Goal: Task Accomplishment & Management: Manage account settings

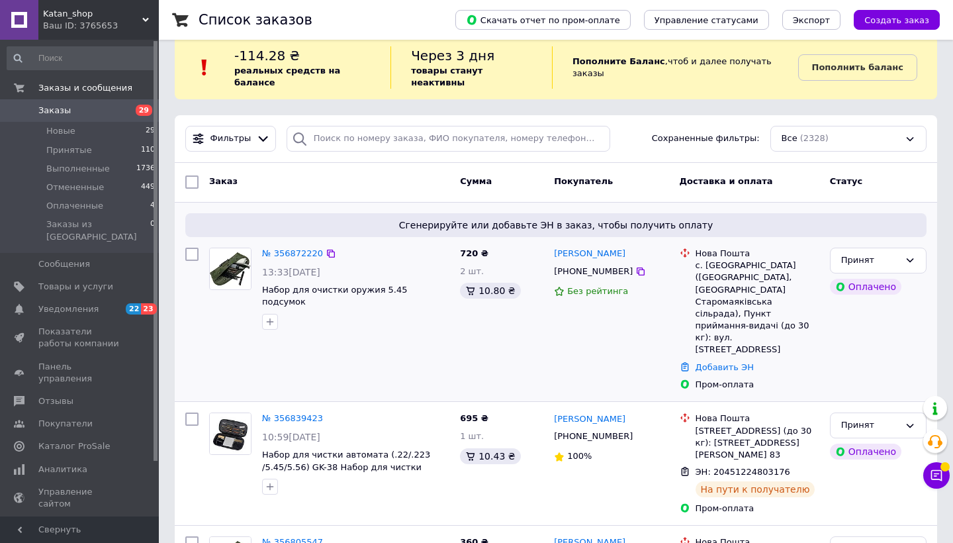
scroll to position [20, 0]
click at [715, 362] on link "Добавить ЭН" at bounding box center [725, 367] width 58 height 10
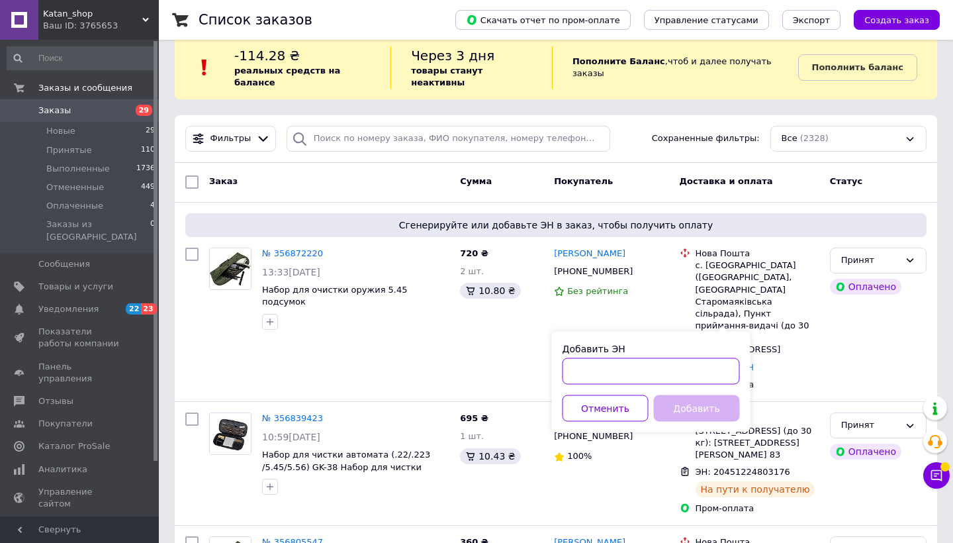
click at [614, 369] on input "Добавить ЭН" at bounding box center [651, 371] width 177 height 26
paste input "20451225010744"
type input "20451225010744"
click at [681, 406] on button "Добавить" at bounding box center [697, 408] width 86 height 26
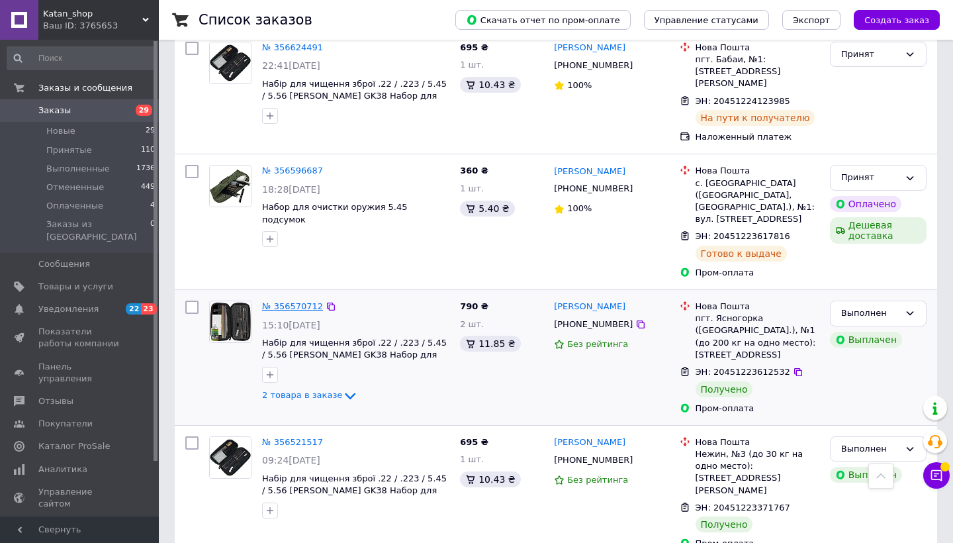
scroll to position [1543, 0]
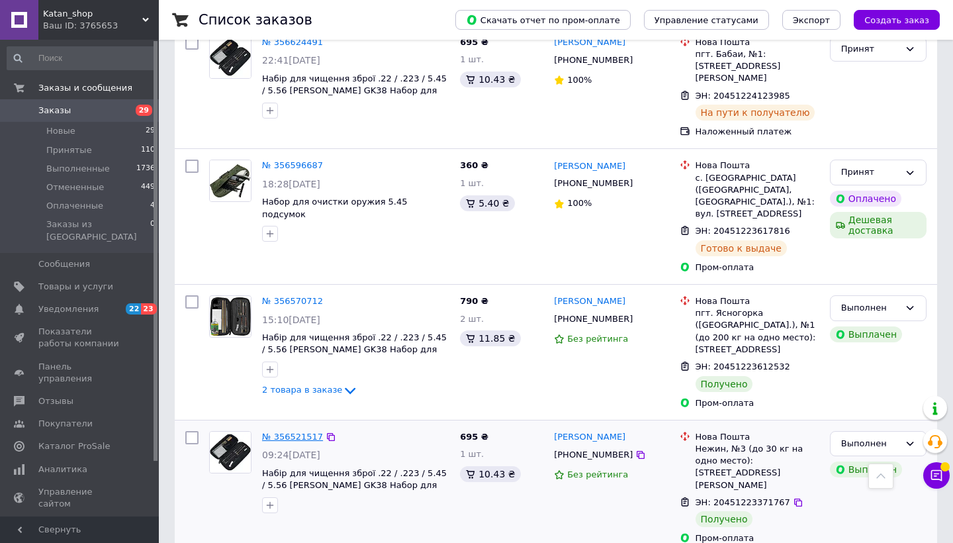
click at [297, 432] on link "№ 356521517" at bounding box center [292, 437] width 61 height 10
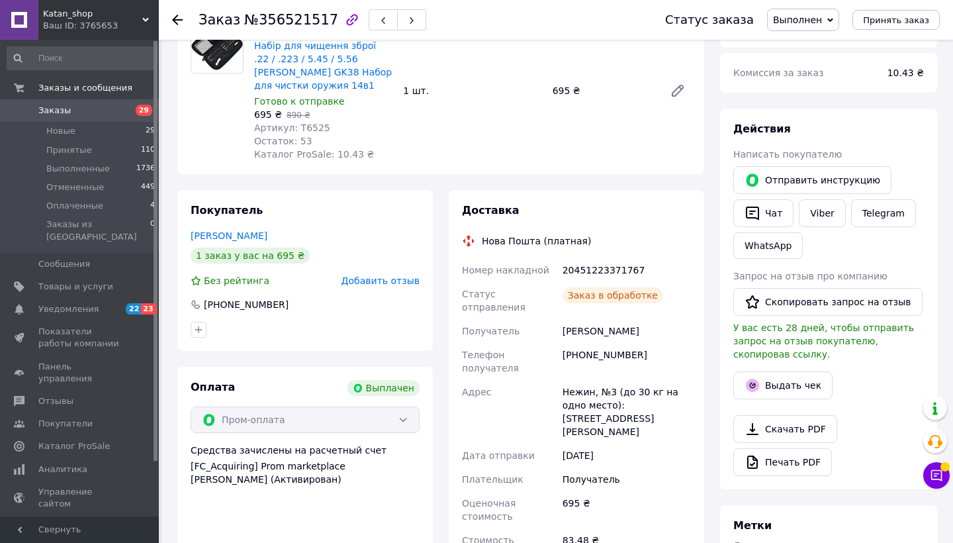
scroll to position [134, 0]
click at [767, 377] on button "Выдать чек" at bounding box center [783, 384] width 99 height 28
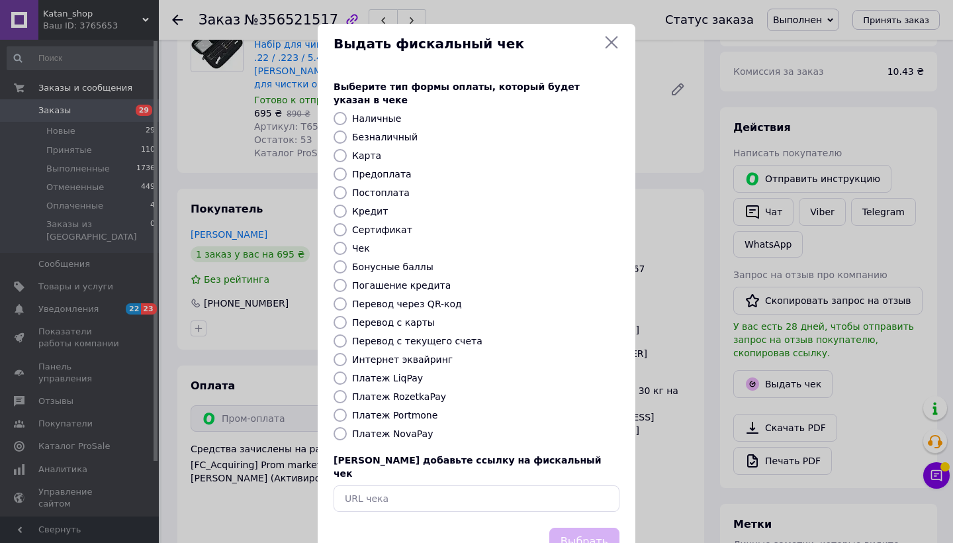
click at [361, 132] on label "Безналичный" at bounding box center [385, 137] width 66 height 11
click at [347, 130] on input "Безналичный" at bounding box center [340, 136] width 13 height 13
radio input "true"
click at [591, 528] on button "Выбрать" at bounding box center [585, 542] width 70 height 28
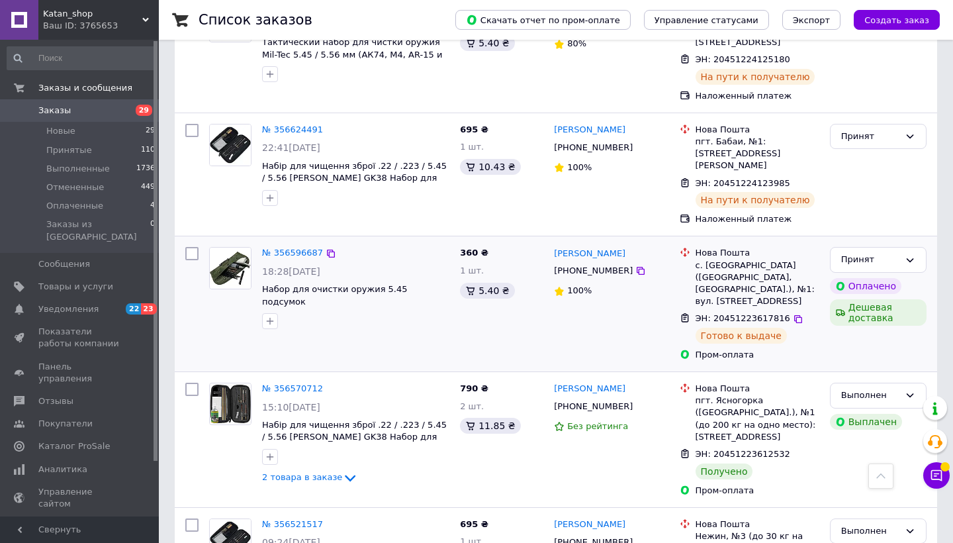
scroll to position [1400, 0]
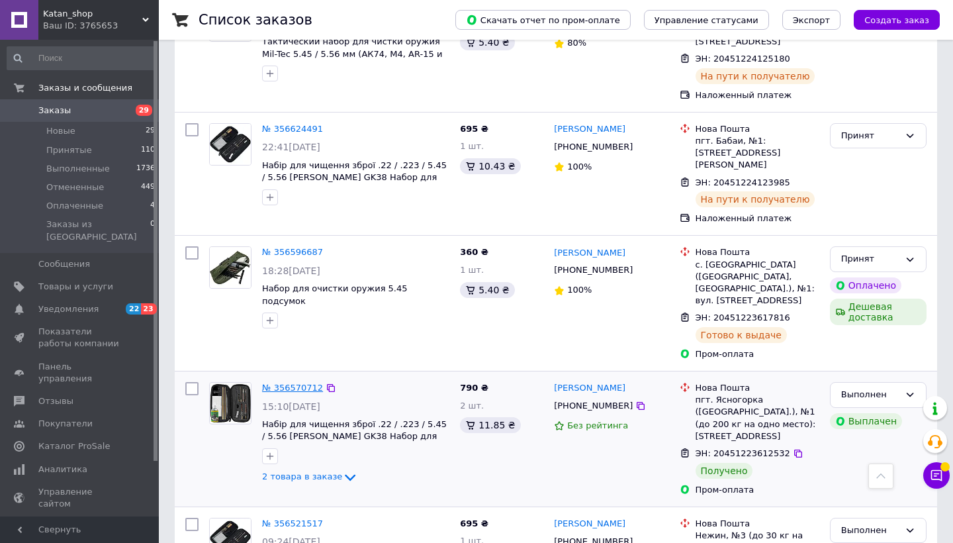
click at [284, 383] on link "№ 356570712" at bounding box center [292, 388] width 61 height 10
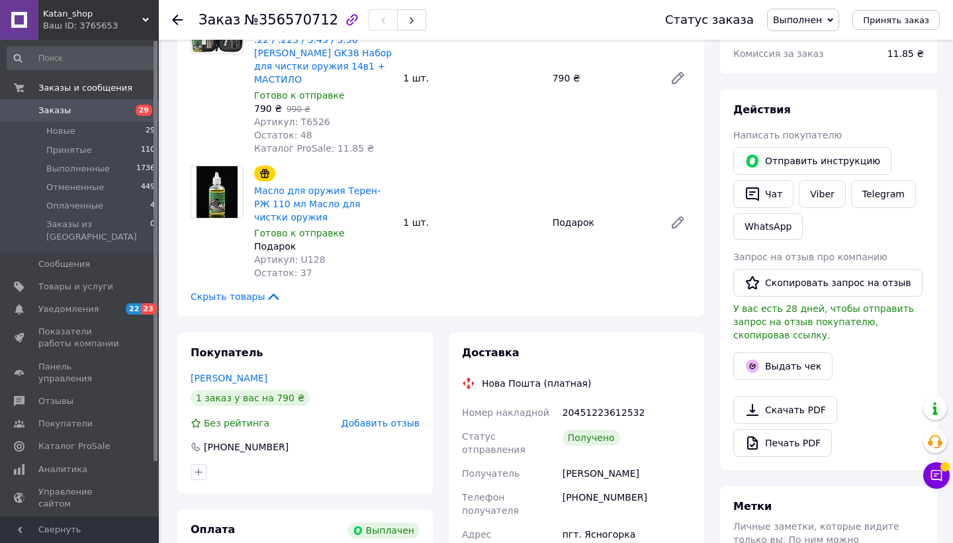
scroll to position [183, 0]
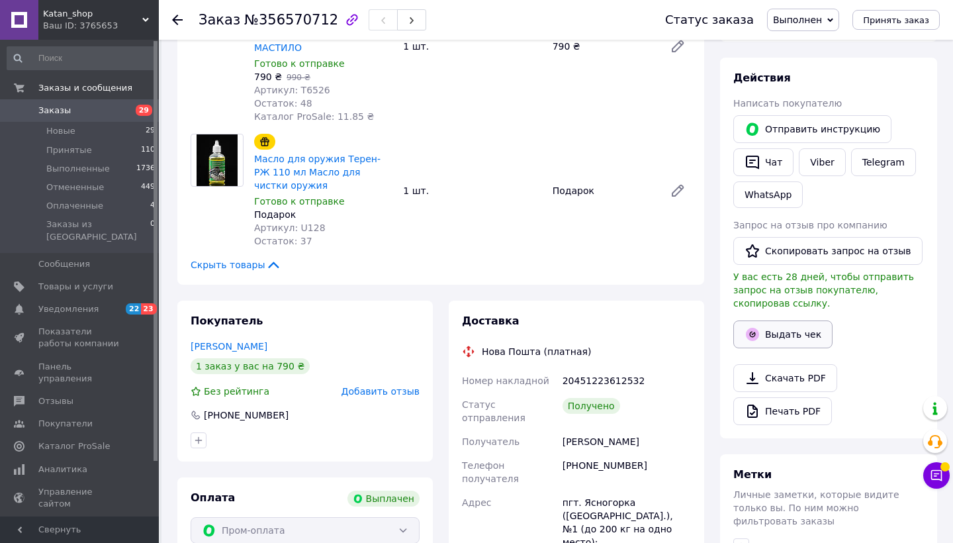
click at [765, 329] on button "Выдать чек" at bounding box center [783, 334] width 99 height 28
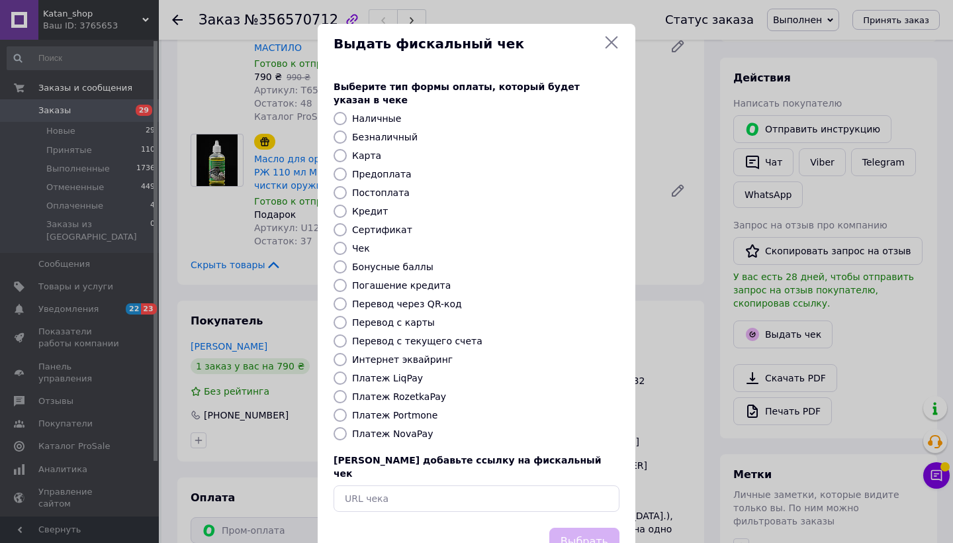
click at [380, 132] on label "Безналичный" at bounding box center [385, 137] width 66 height 11
click at [347, 130] on input "Безналичный" at bounding box center [340, 136] width 13 height 13
radio input "true"
click at [580, 528] on button "Выбрать" at bounding box center [585, 542] width 70 height 28
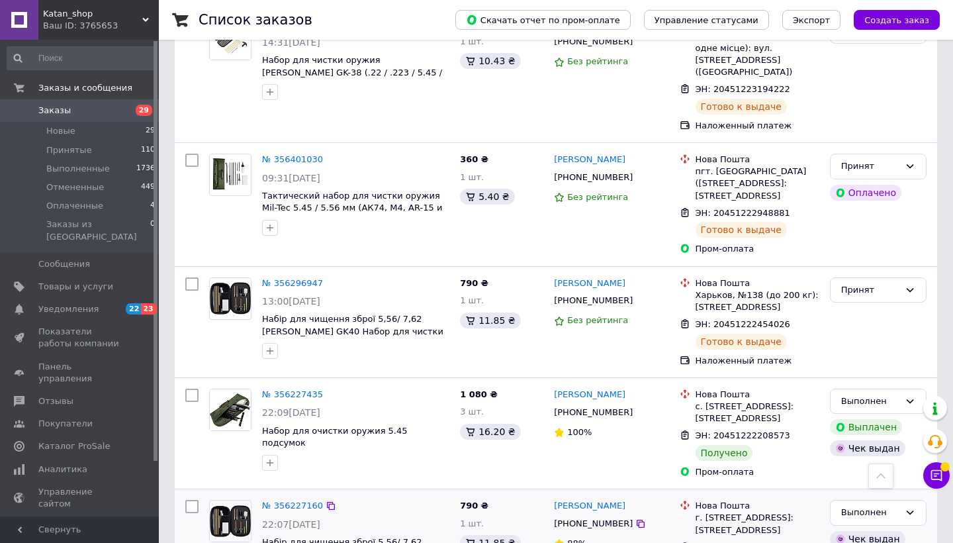
scroll to position [2284, 0]
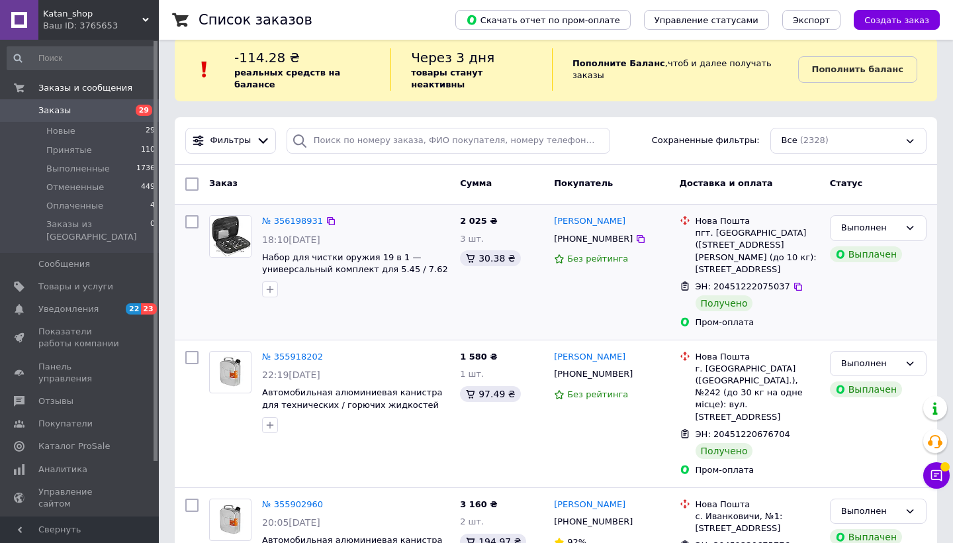
scroll to position [26, 0]
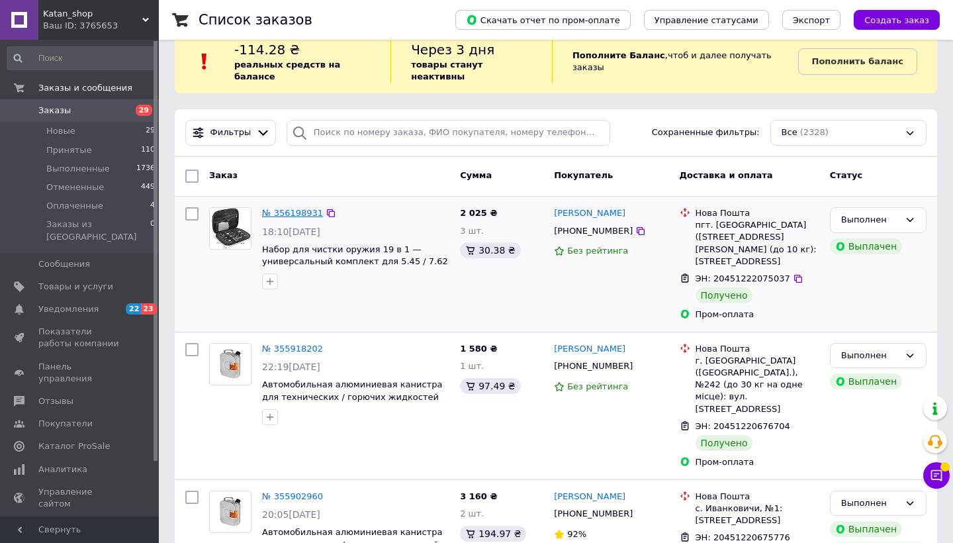
click at [288, 208] on link "№ 356198931" at bounding box center [292, 213] width 61 height 10
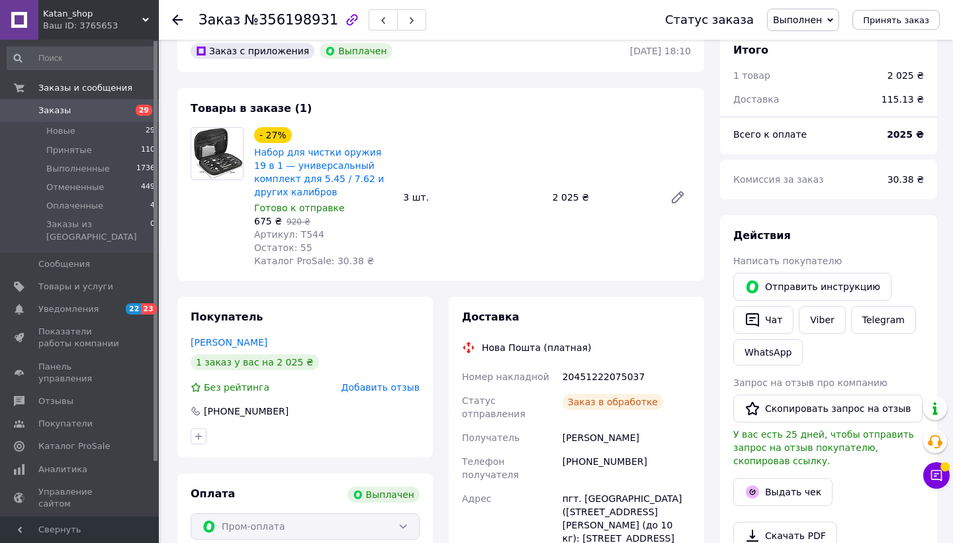
scroll to position [66, 0]
click at [777, 489] on button "Выдать чек" at bounding box center [783, 492] width 99 height 28
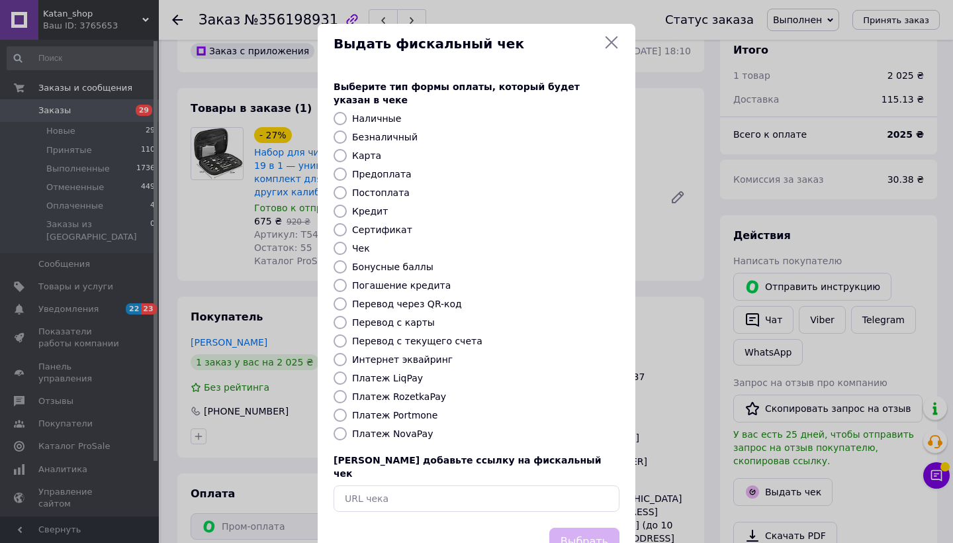
click at [386, 132] on label "Безналичный" at bounding box center [385, 137] width 66 height 11
click at [347, 130] on input "Безналичный" at bounding box center [340, 136] width 13 height 13
radio input "true"
click at [585, 528] on button "Выбрать" at bounding box center [585, 542] width 70 height 28
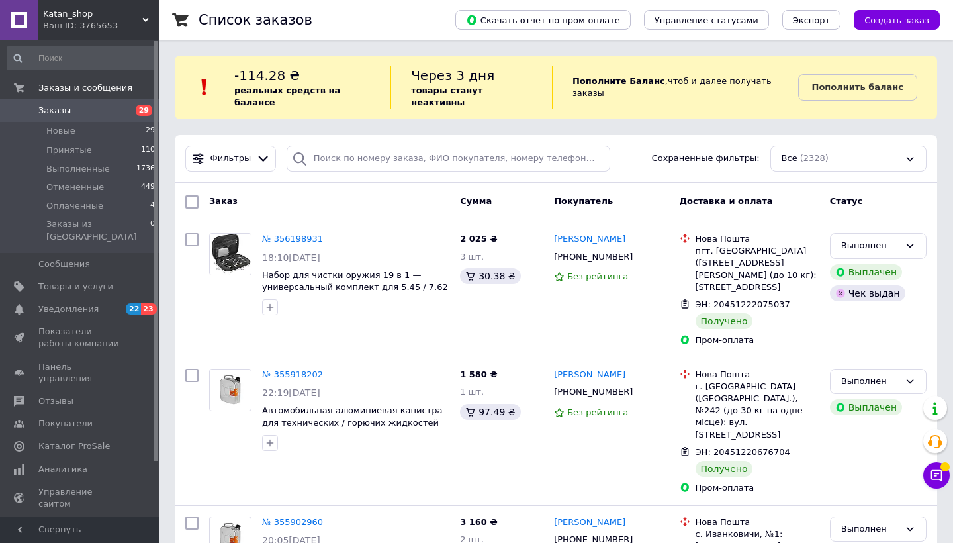
click at [58, 105] on span "Заказы" at bounding box center [54, 111] width 32 height 12
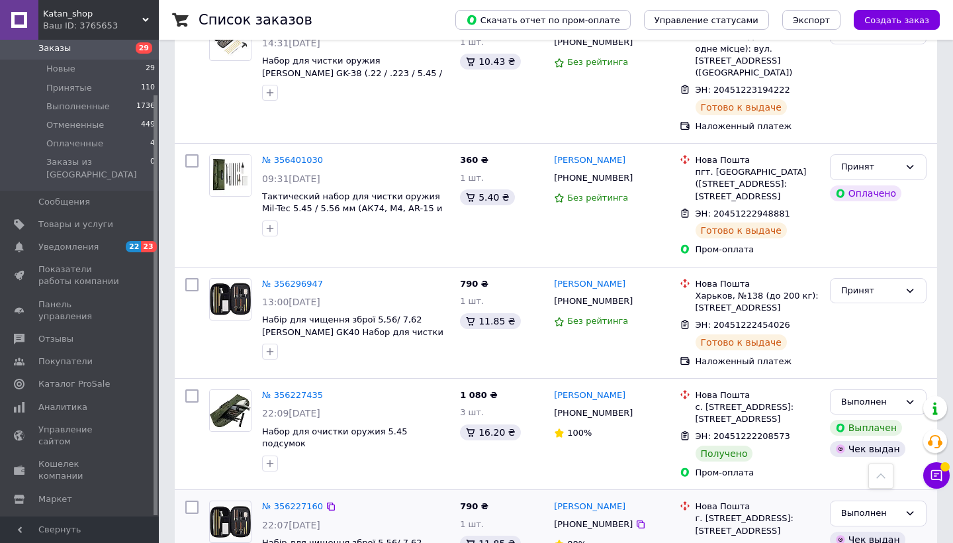
scroll to position [2284, 0]
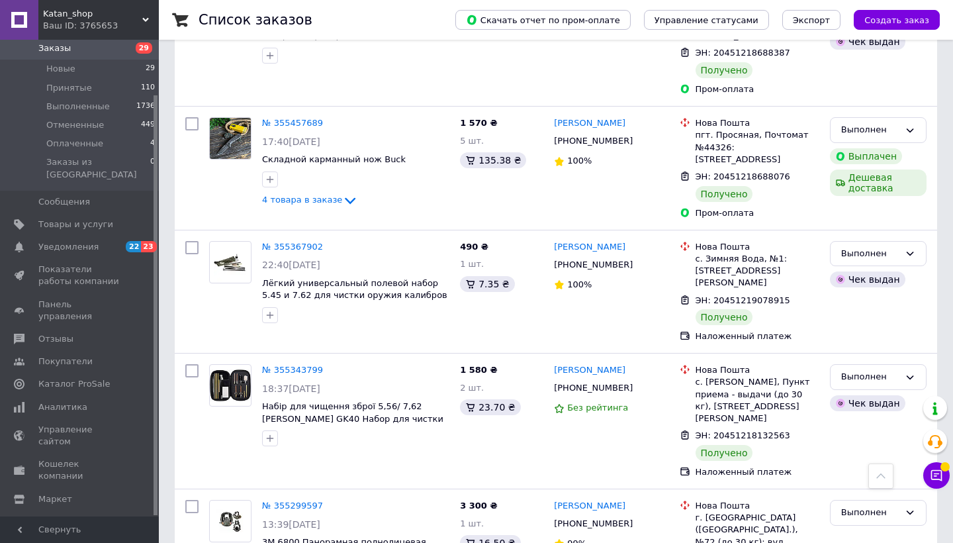
scroll to position [2216, 0]
